Goal: Navigation & Orientation: Find specific page/section

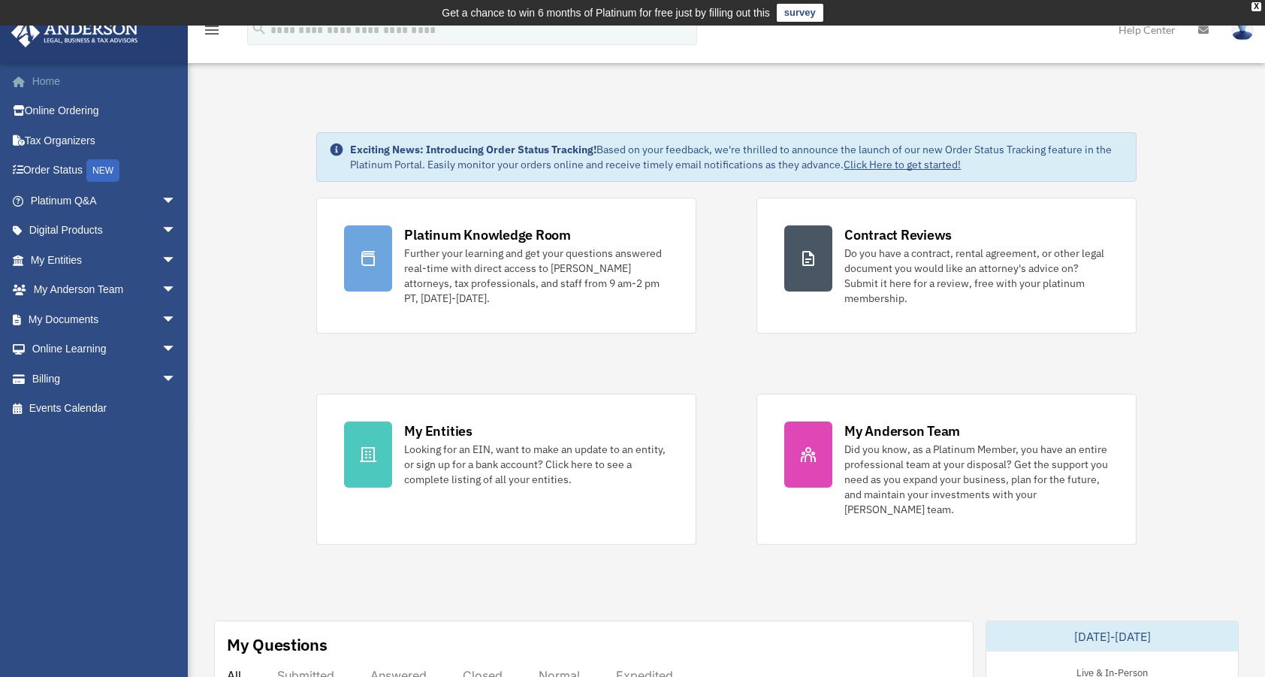
click at [41, 78] on link "Home" at bounding box center [105, 81] width 189 height 30
click at [77, 315] on link "My Documents arrow_drop_down" at bounding box center [105, 319] width 189 height 30
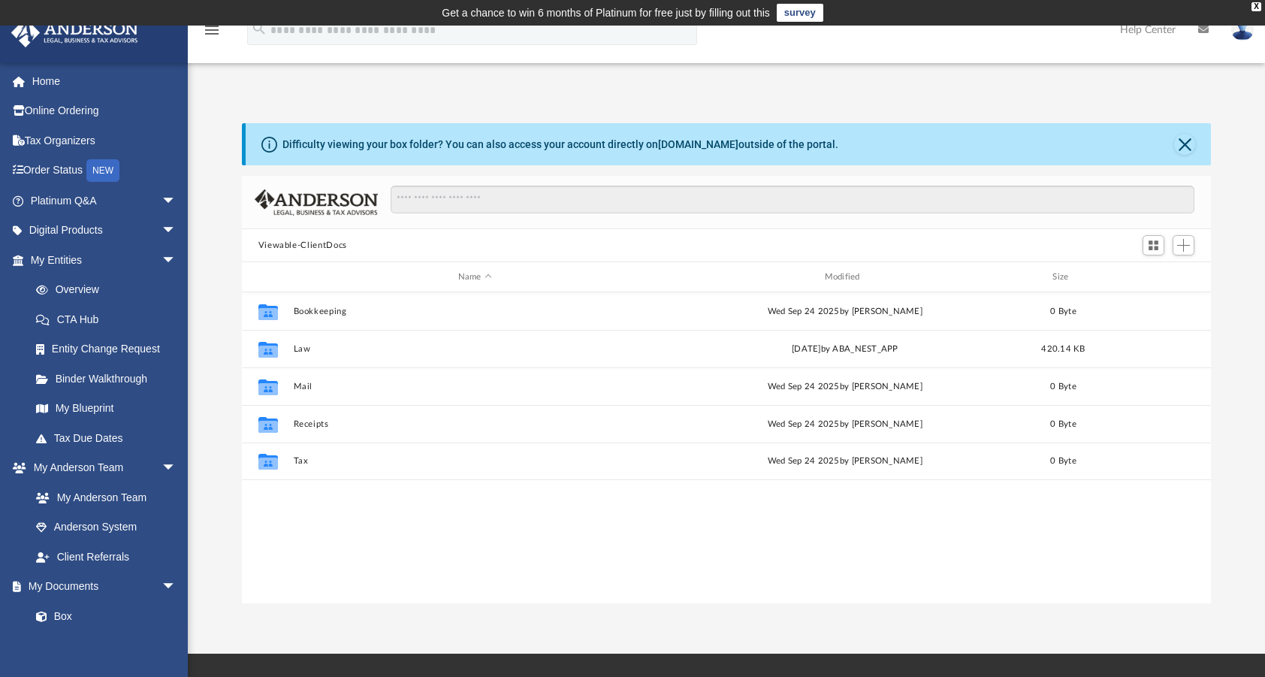
scroll to position [330, 958]
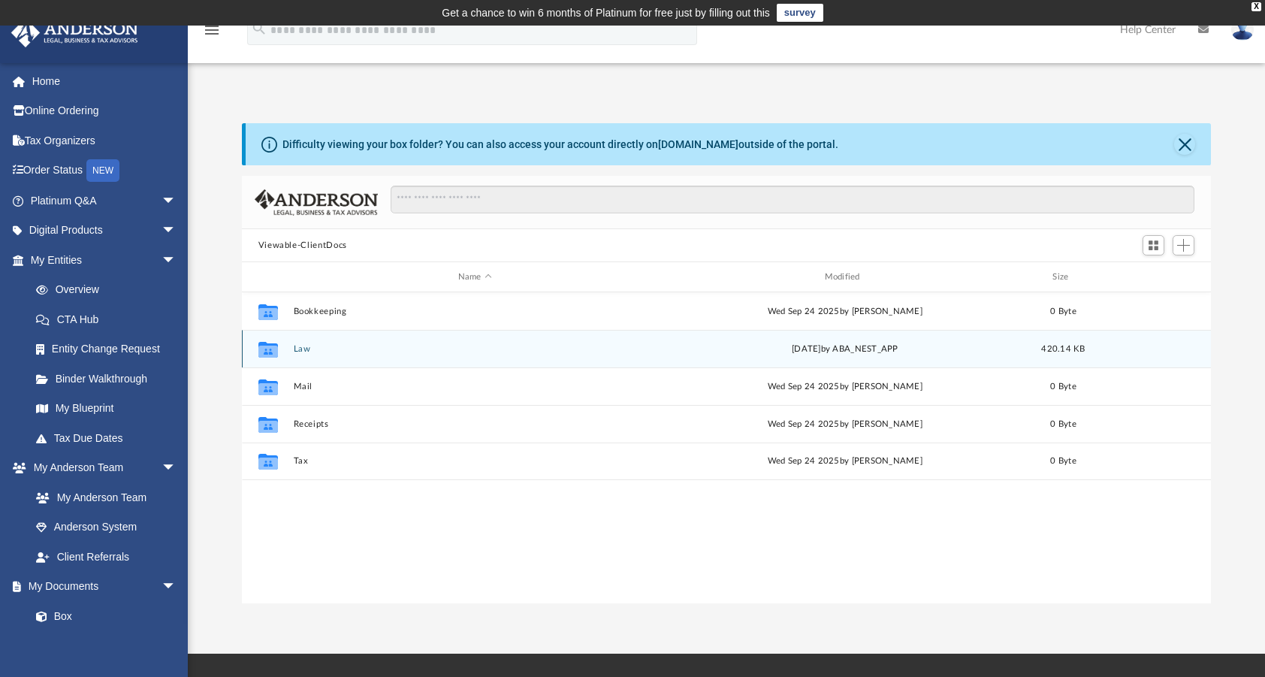
click at [856, 349] on div "Fri Sep 26 2025 by ABA_NEST_APP" at bounding box center [845, 350] width 364 height 14
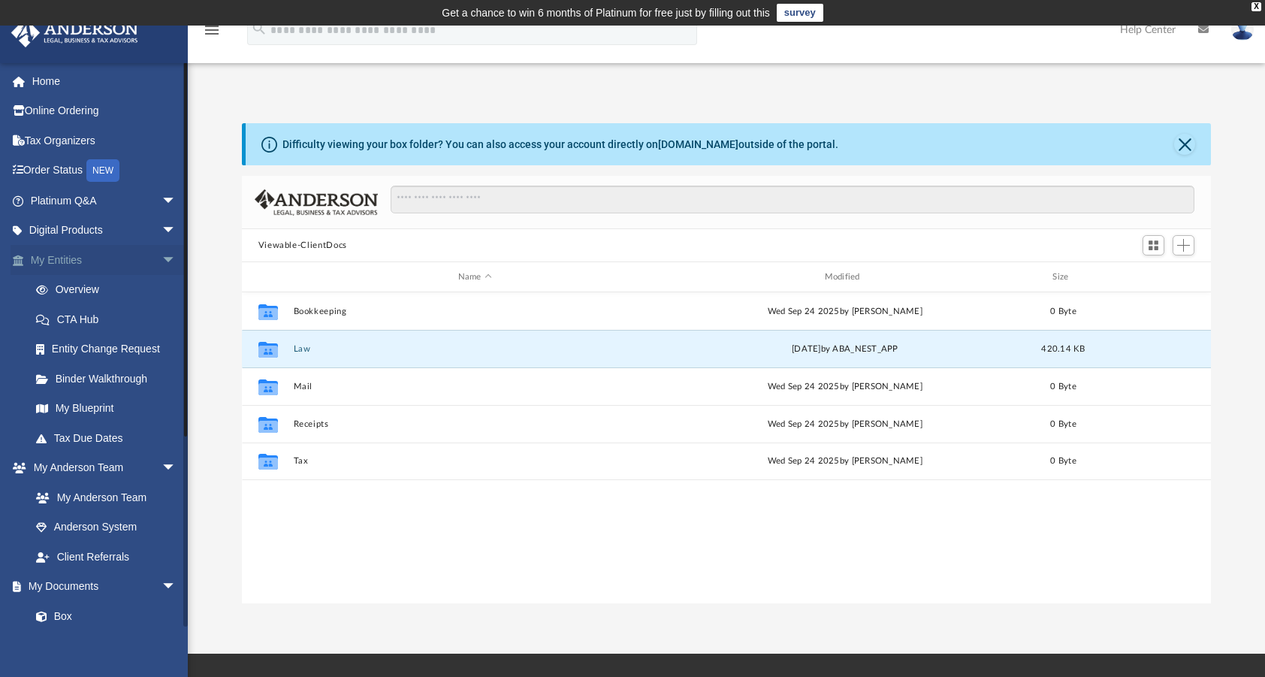
click at [77, 261] on link "My Entities arrow_drop_down" at bounding box center [105, 260] width 189 height 30
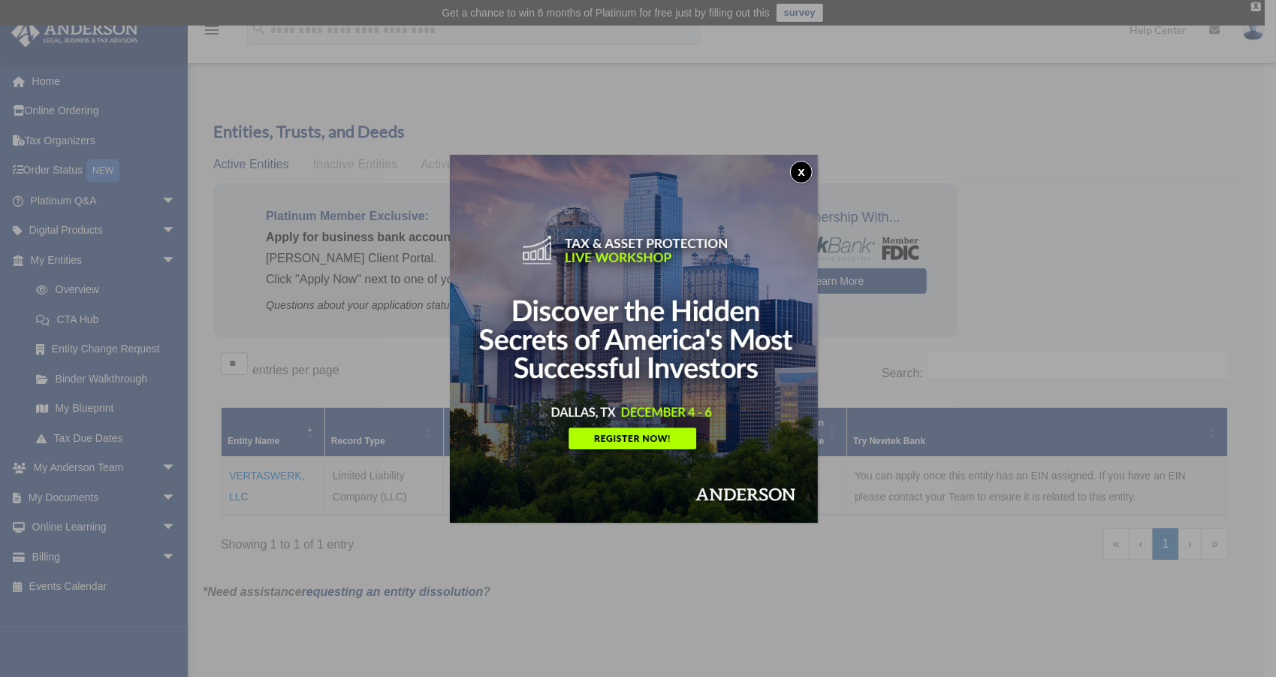
click at [809, 175] on button "x" at bounding box center [801, 172] width 23 height 23
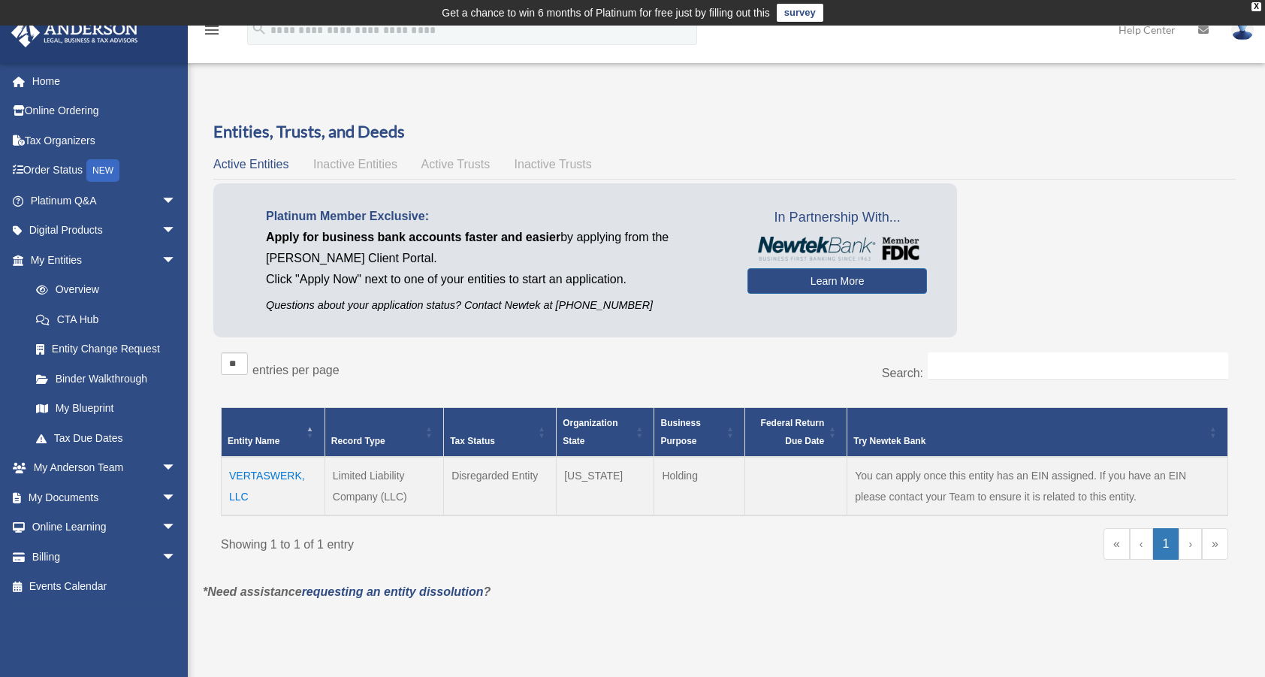
click at [262, 472] on td "VERTASWERK, LLC" at bounding box center [274, 486] width 104 height 59
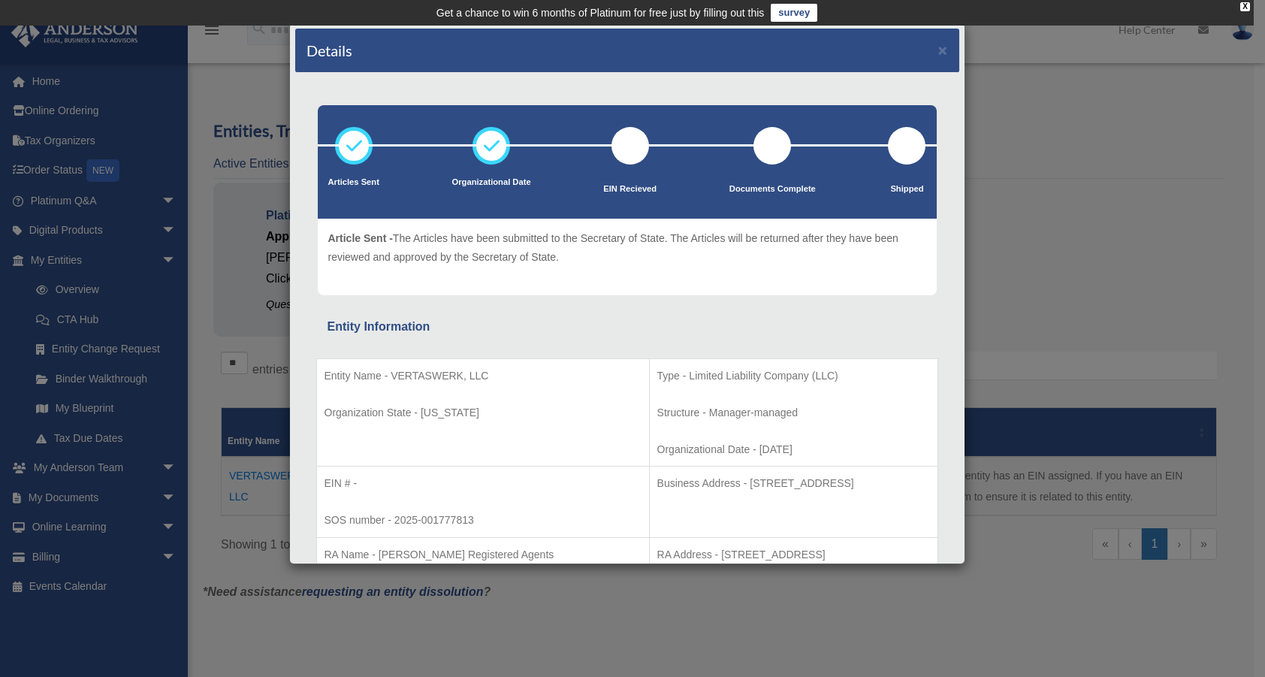
click at [1178, 540] on div "Details × Articles Sent Organizational Date" at bounding box center [632, 338] width 1265 height 677
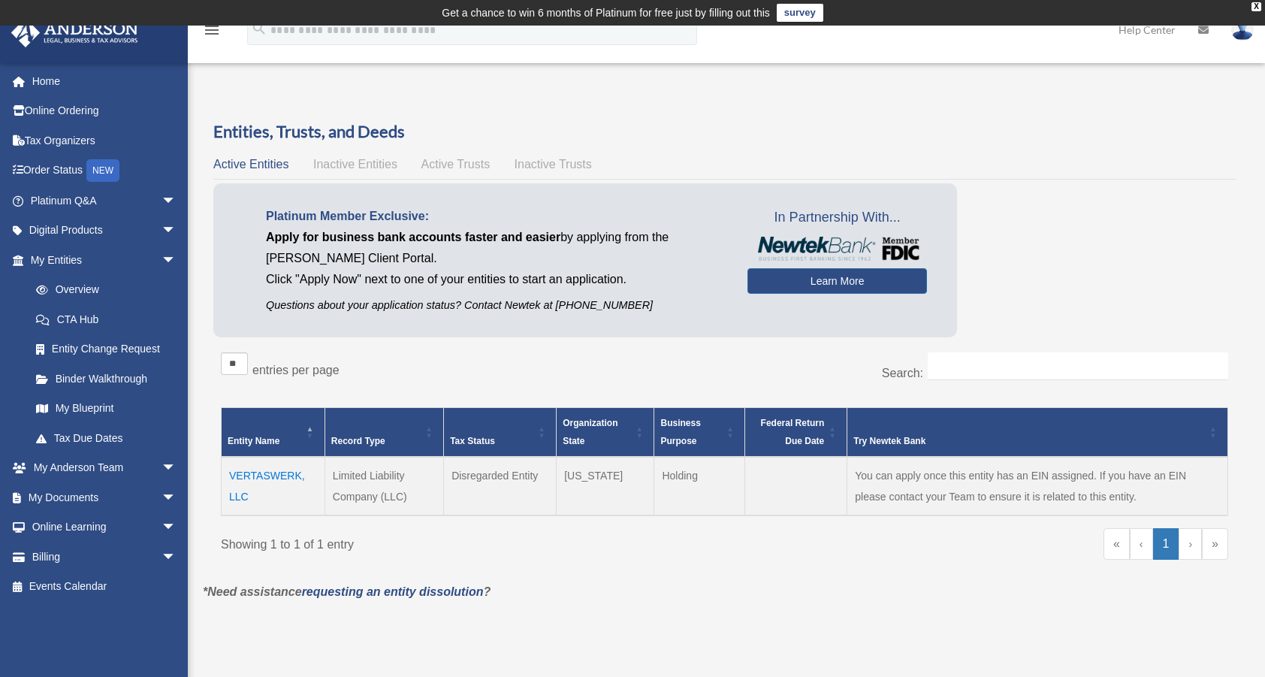
click at [1143, 548] on link "‹" at bounding box center [1141, 544] width 23 height 32
click at [1143, 543] on link "‹" at bounding box center [1141, 544] width 23 height 32
click at [63, 496] on link "My Documents arrow_drop_down" at bounding box center [105, 497] width 189 height 30
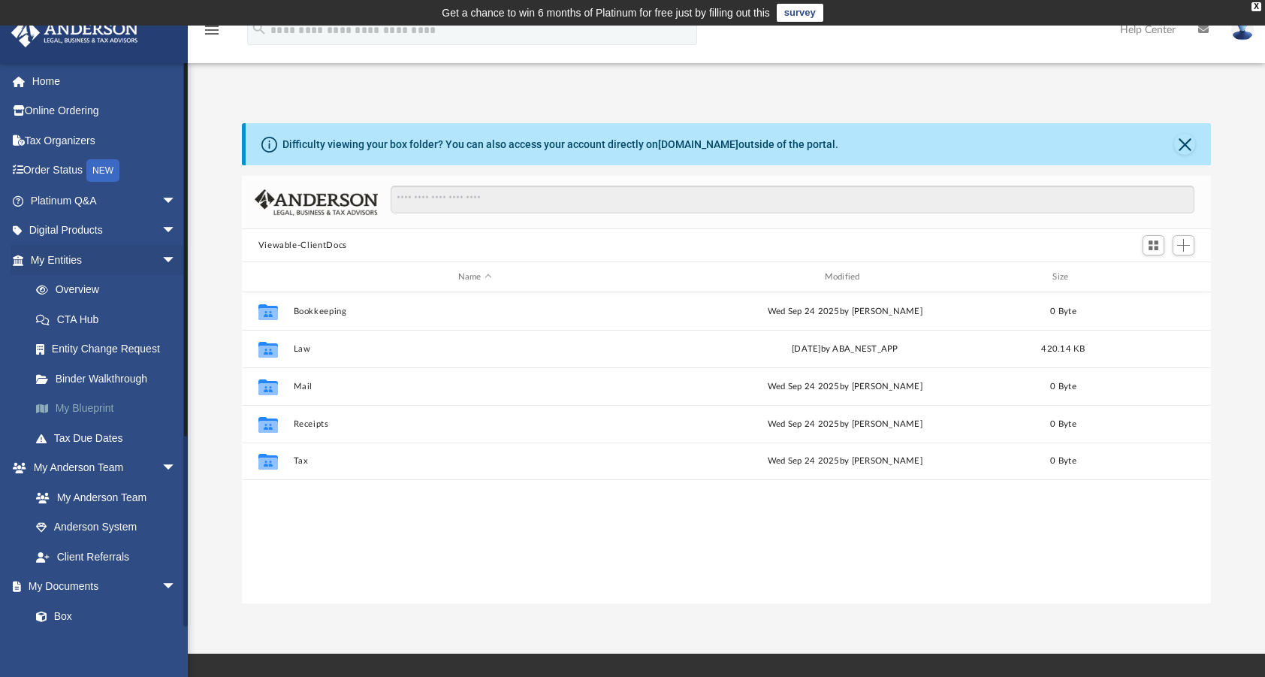
click at [83, 406] on link "My Blueprint" at bounding box center [110, 409] width 178 height 30
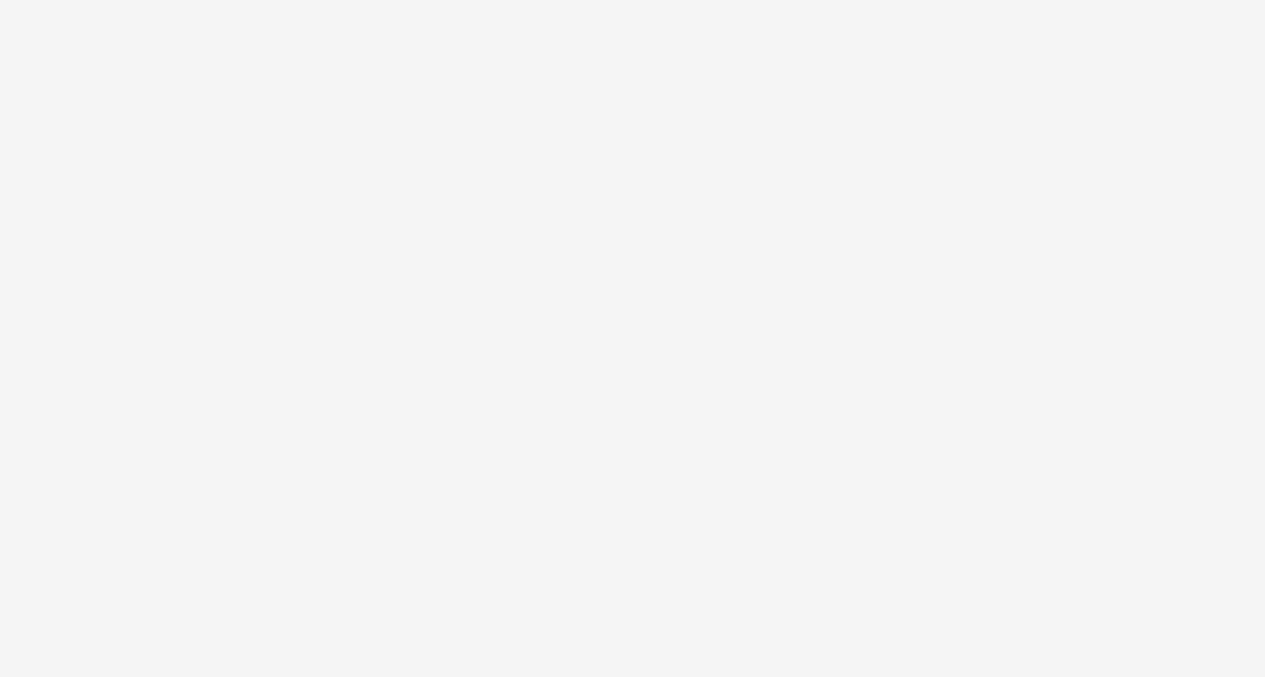
scroll to position [174, 0]
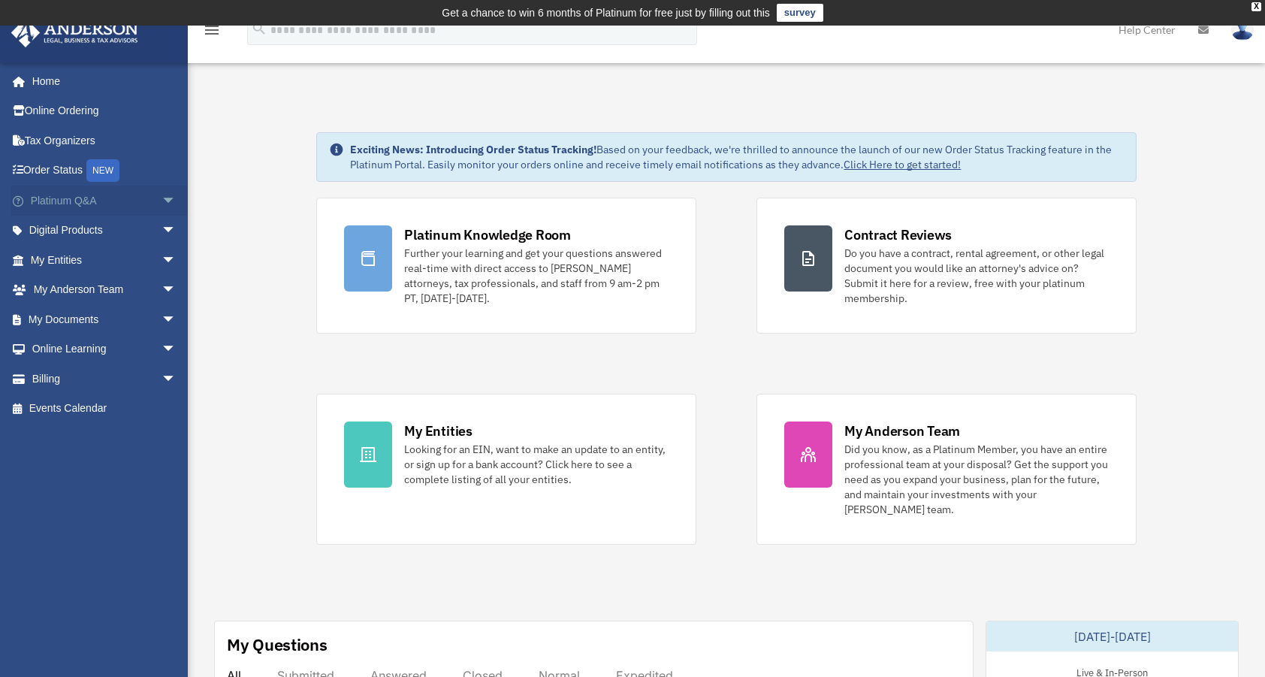
click at [162, 199] on span "arrow_drop_down" at bounding box center [177, 201] width 30 height 31
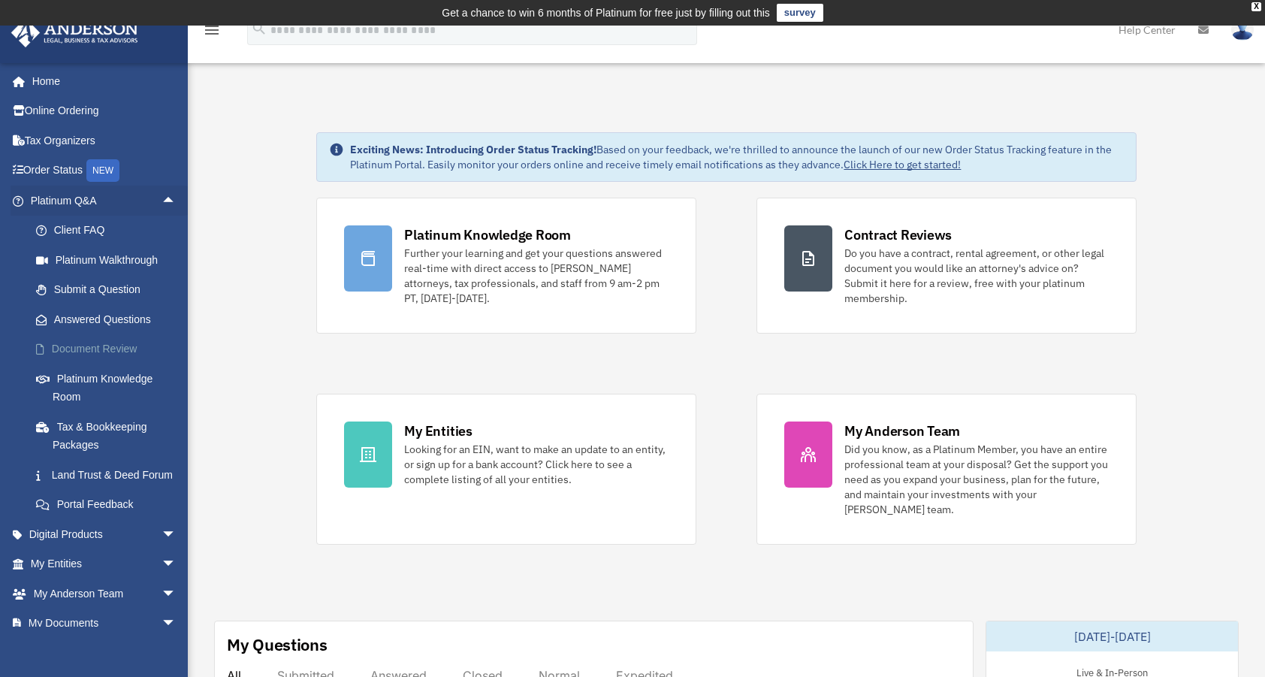
click at [74, 350] on link "Document Review" at bounding box center [110, 349] width 178 height 30
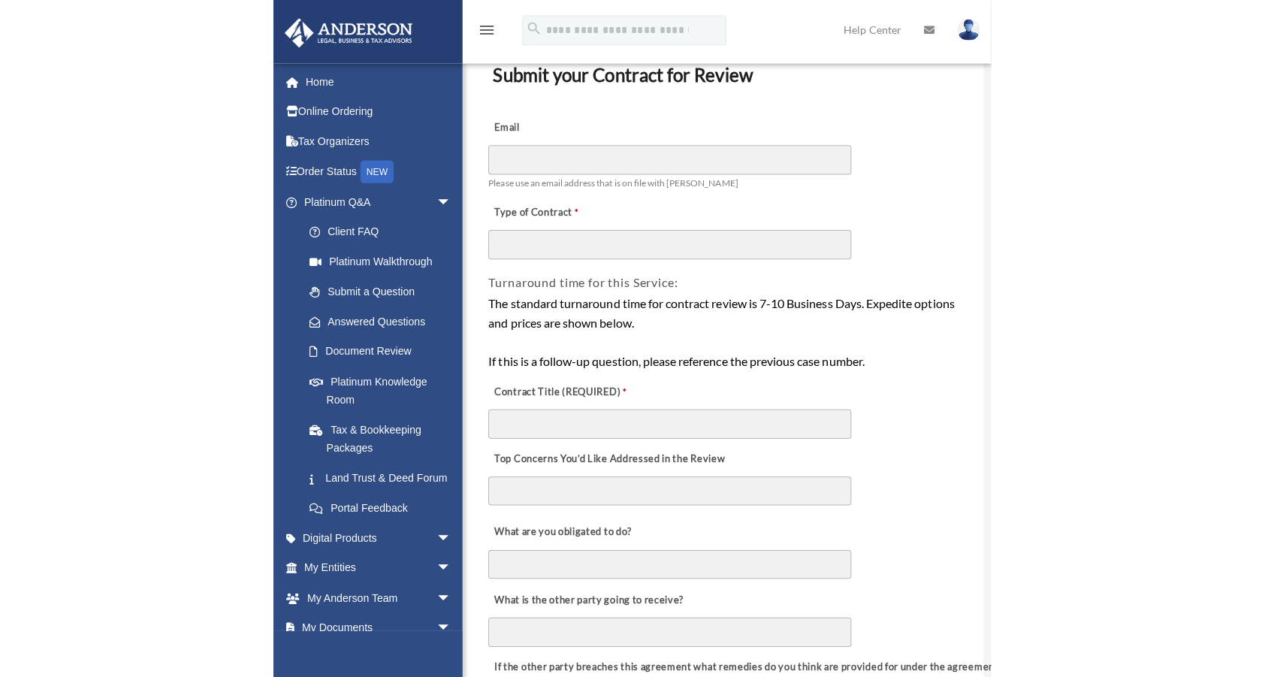
scroll to position [116, 0]
